Goal: Information Seeking & Learning: Learn about a topic

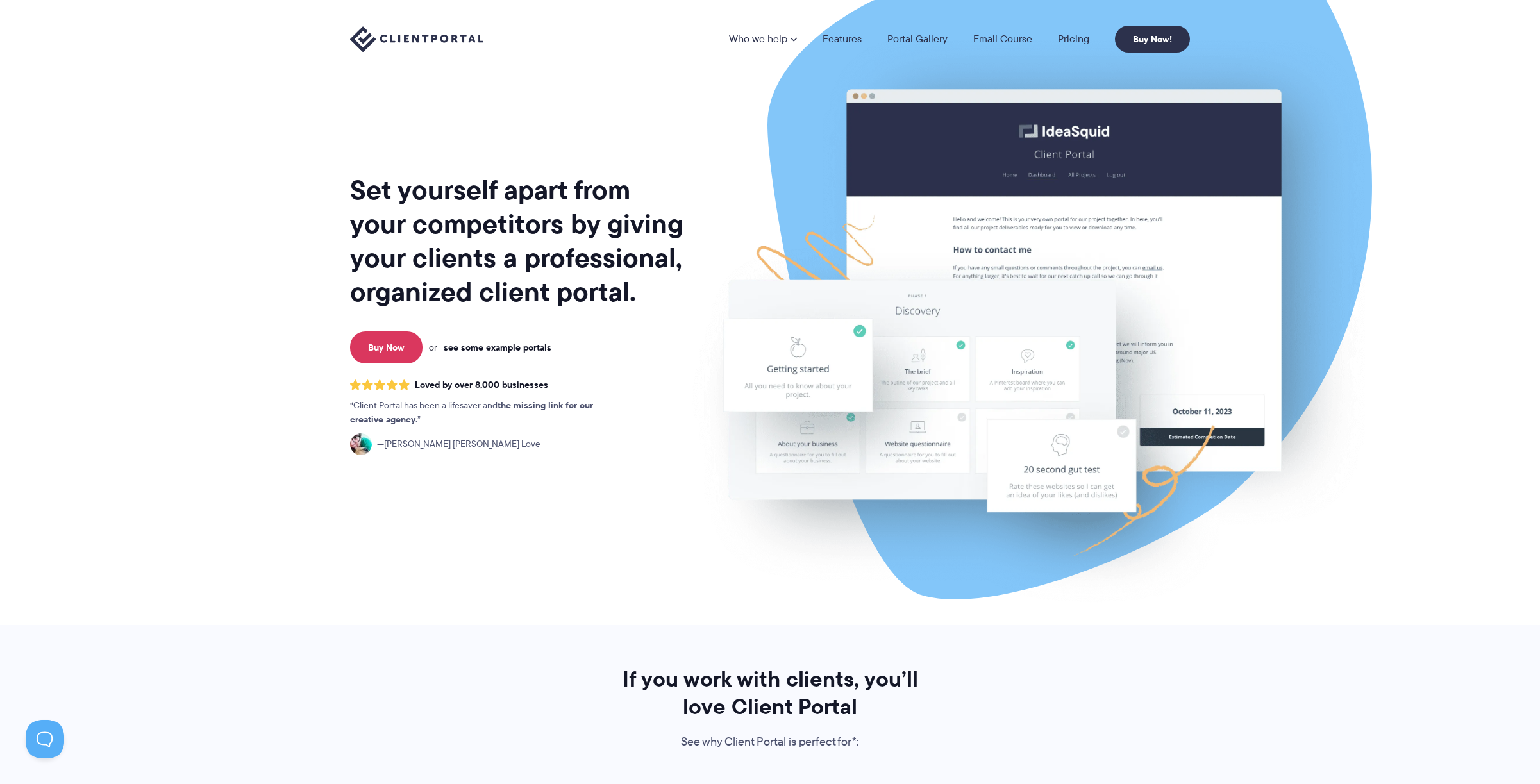
click at [845, 39] on link "Features" at bounding box center [842, 39] width 39 height 10
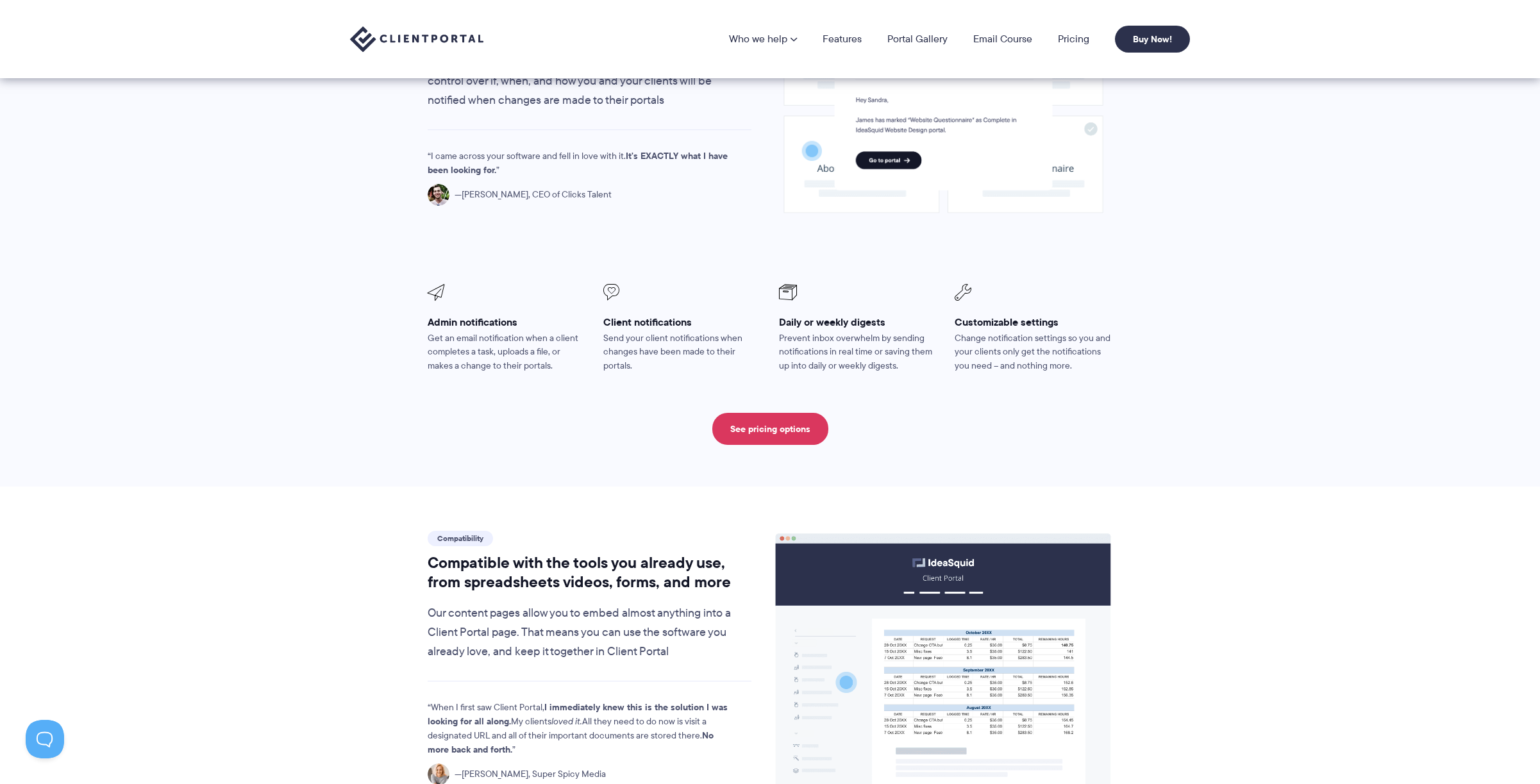
scroll to position [991, 0]
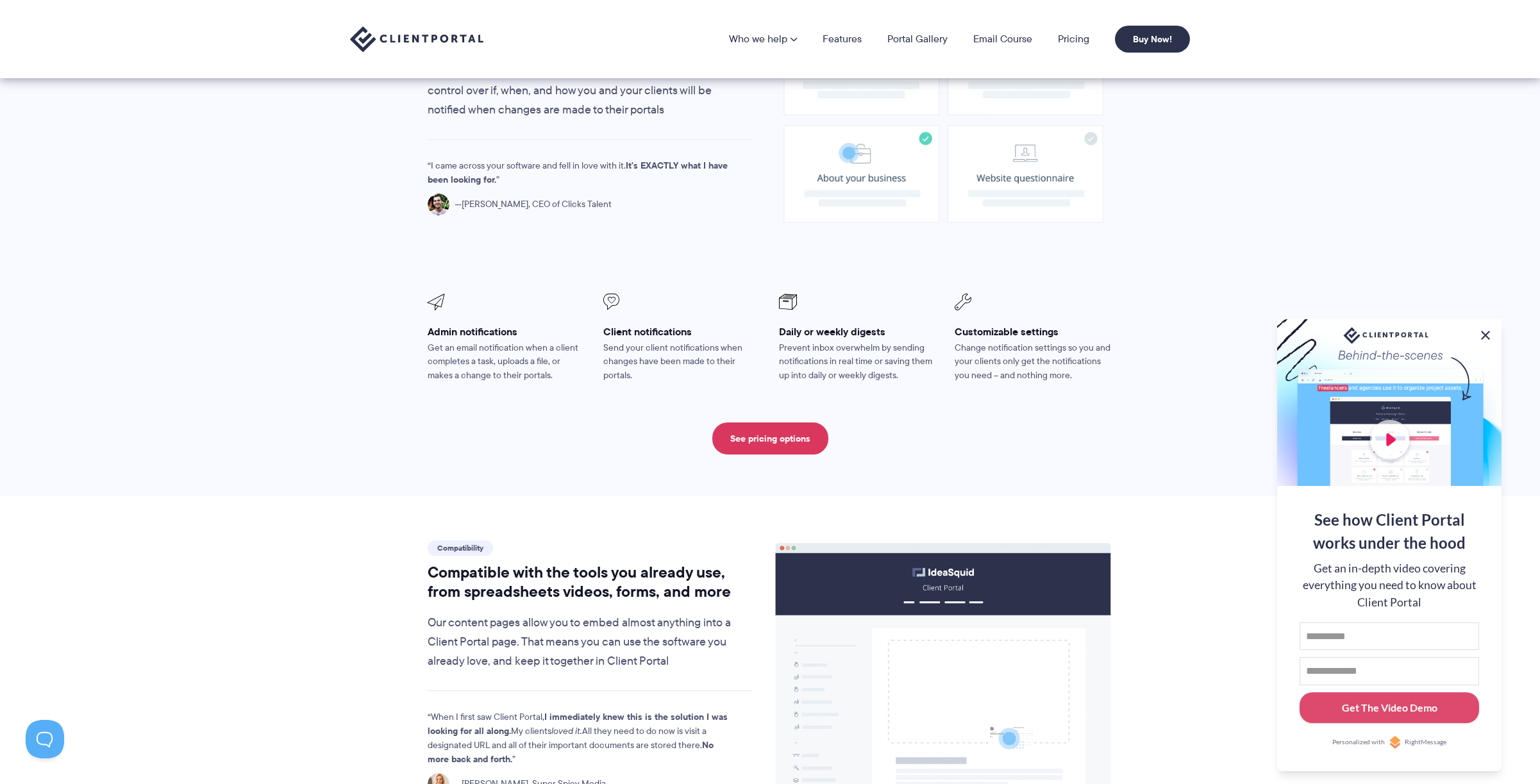
click at [1480, 335] on button at bounding box center [1485, 335] width 15 height 15
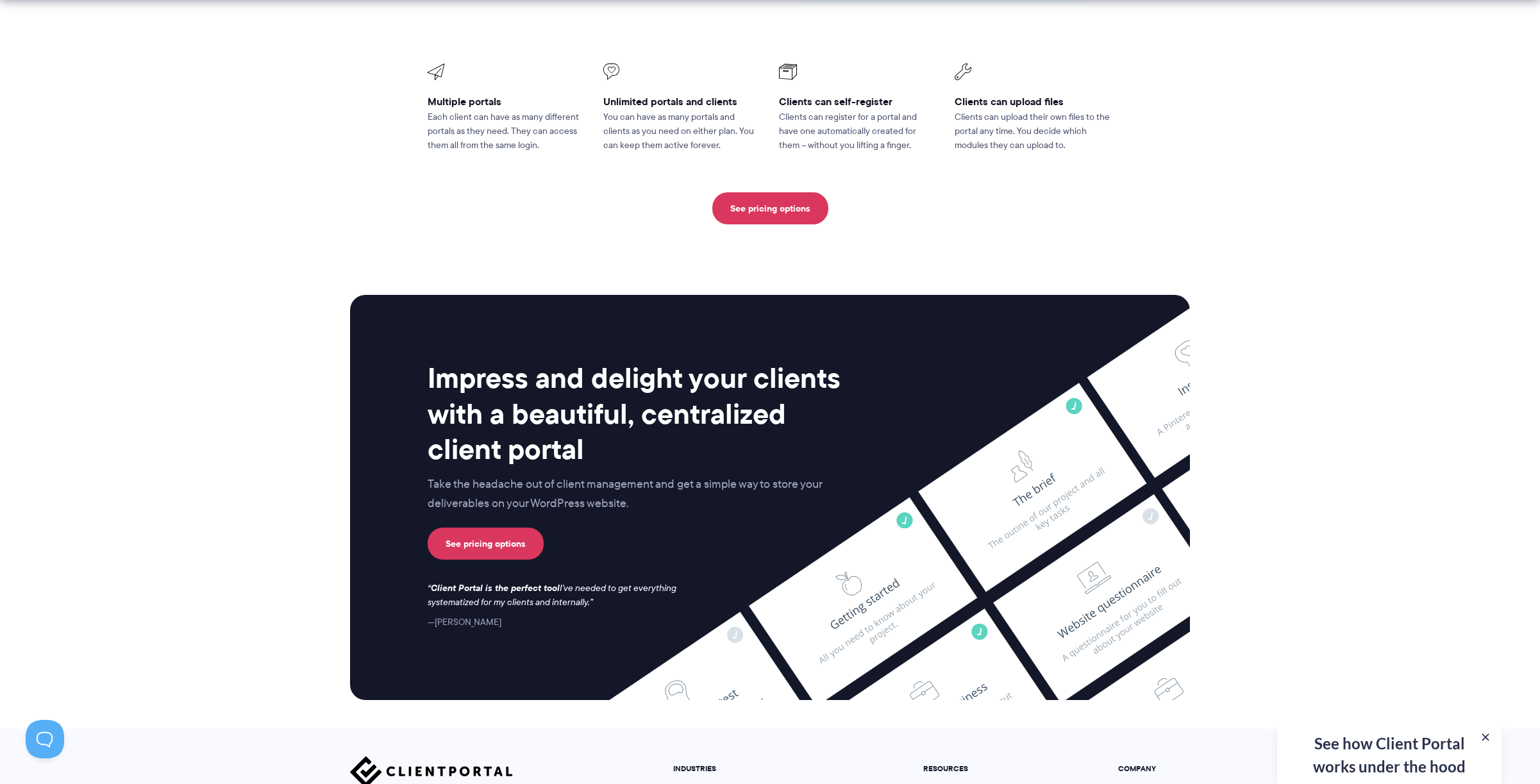
scroll to position [3174, 0]
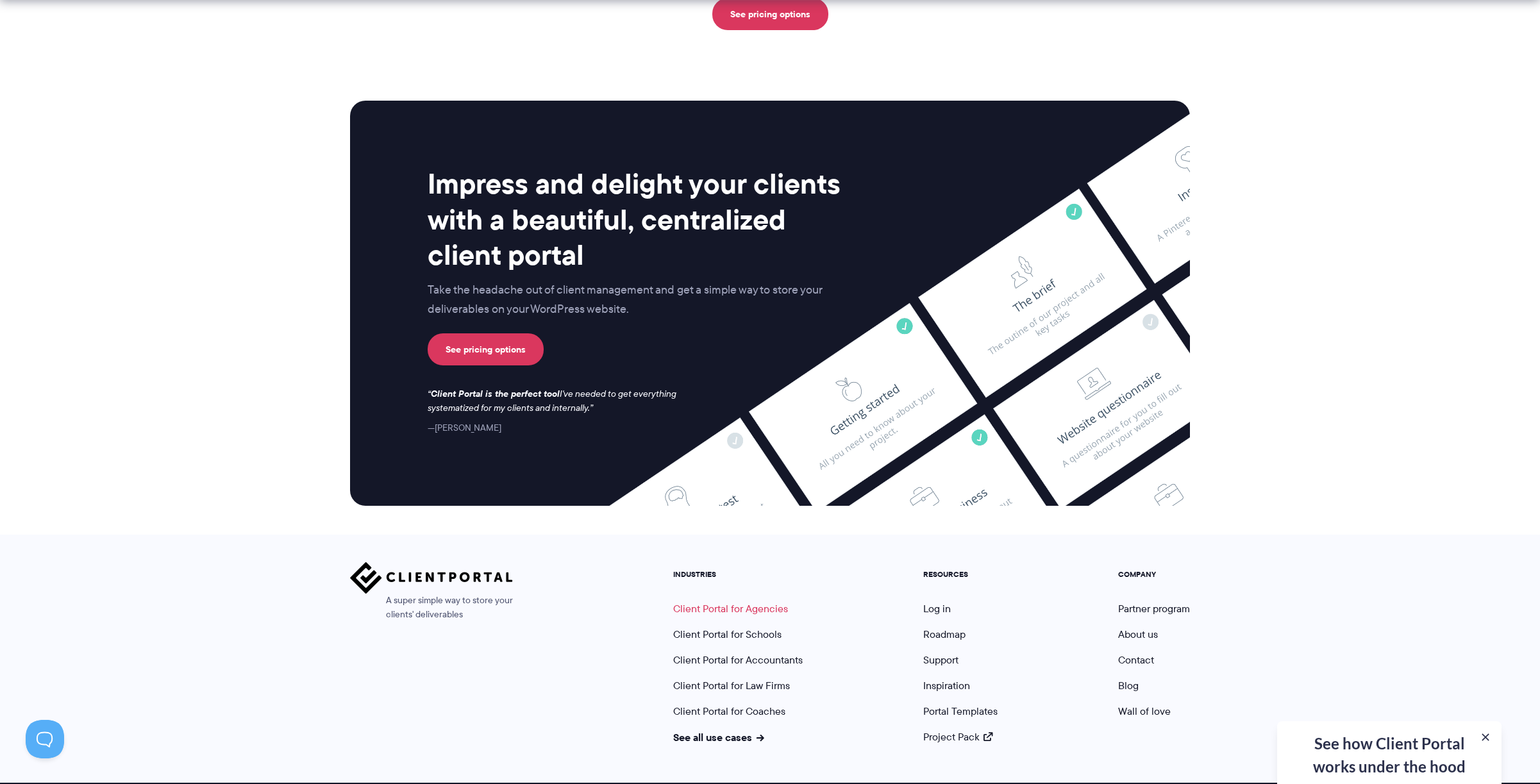
click at [742, 601] on link "Client Portal for Agencies" at bounding box center [730, 608] width 115 height 15
